Goal: Find specific page/section: Find specific page/section

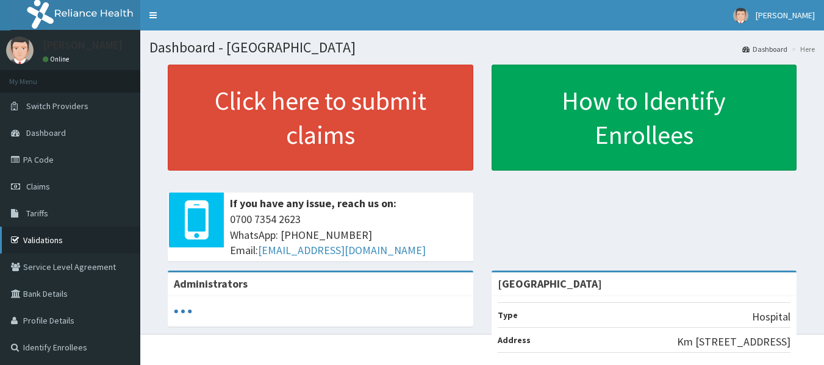
click at [46, 238] on link "Validations" at bounding box center [70, 240] width 140 height 27
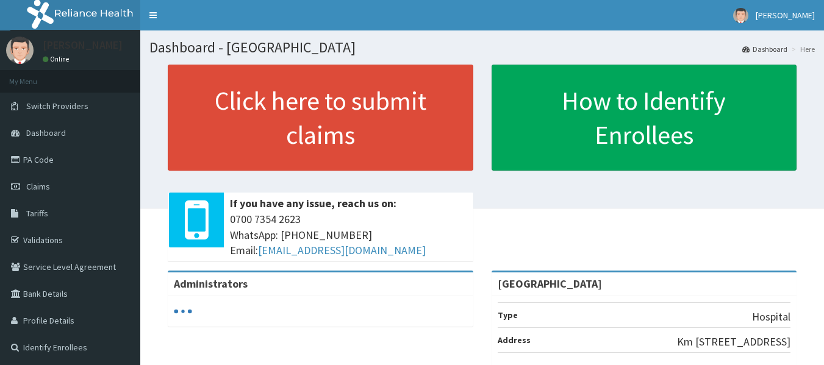
click at [54, 235] on link "Validations" at bounding box center [70, 240] width 140 height 27
drag, startPoint x: 0, startPoint y: 0, endPoint x: 54, endPoint y: 235, distance: 241.6
click at [54, 235] on link "Validations" at bounding box center [70, 240] width 140 height 27
